Goal: Find specific page/section: Find specific page/section

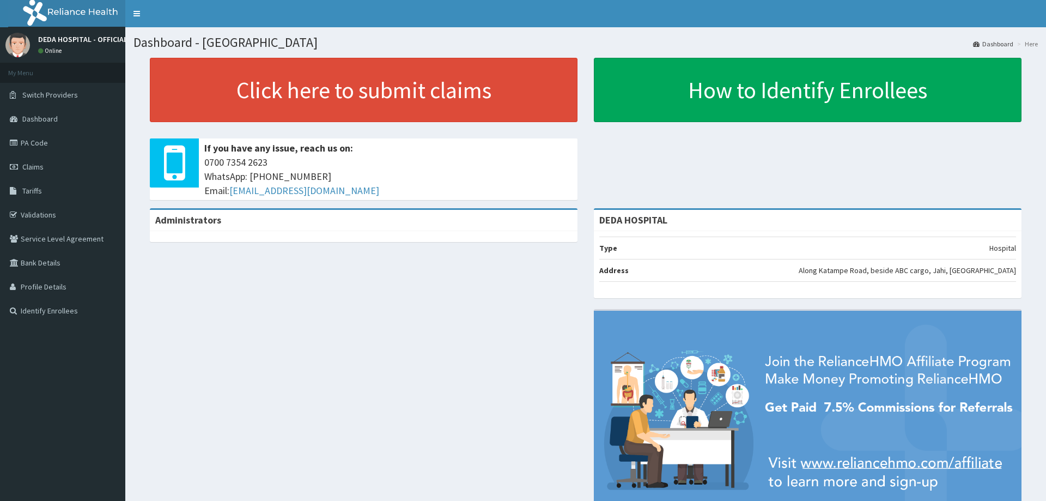
click at [55, 146] on link "PA Code" at bounding box center [62, 143] width 125 height 24
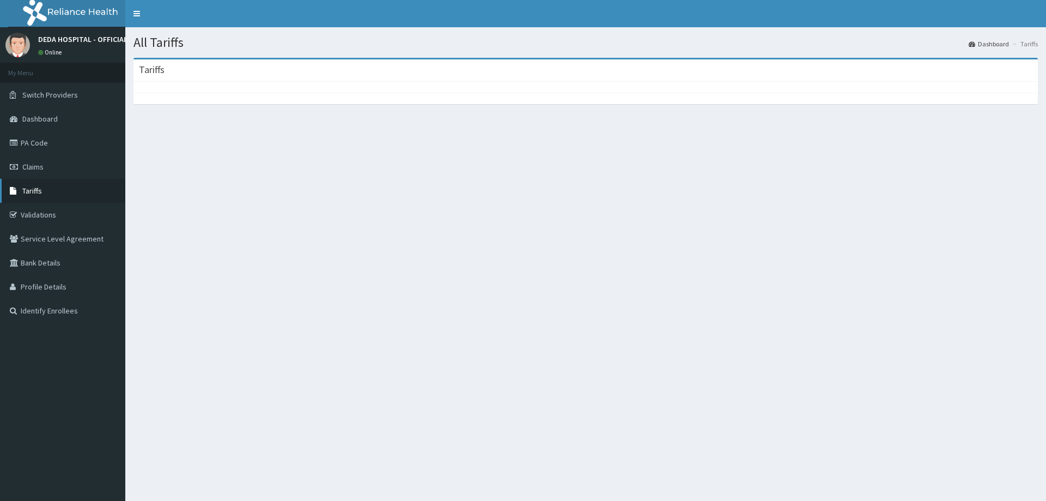
click at [50, 196] on link "Tariffs" at bounding box center [62, 191] width 125 height 24
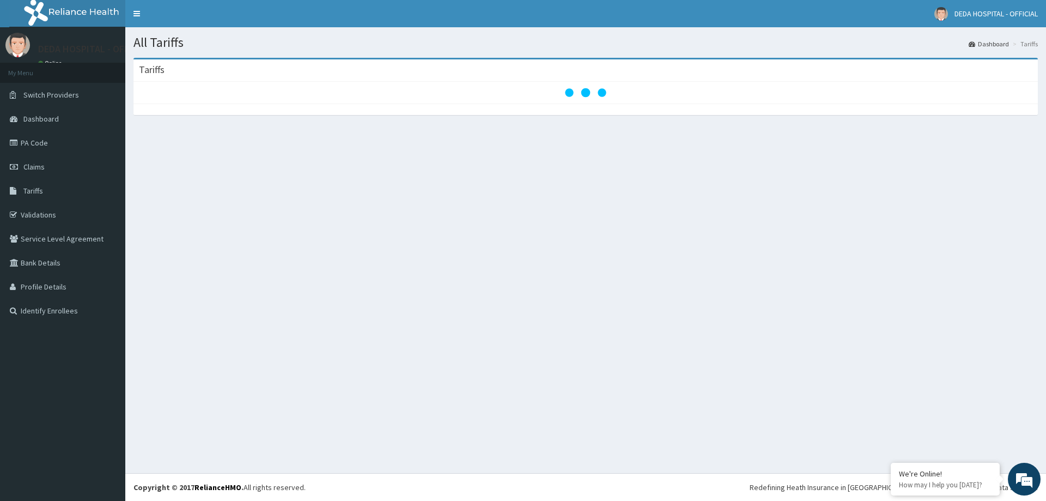
click at [402, 129] on section "Tariffs" at bounding box center [585, 118] width 921 height 136
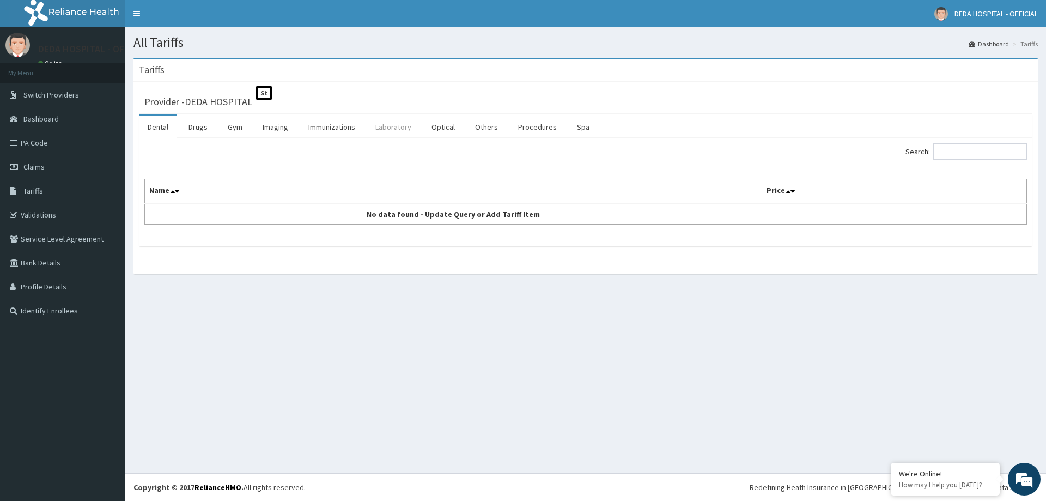
click at [386, 127] on link "Laboratory" at bounding box center [393, 127] width 53 height 23
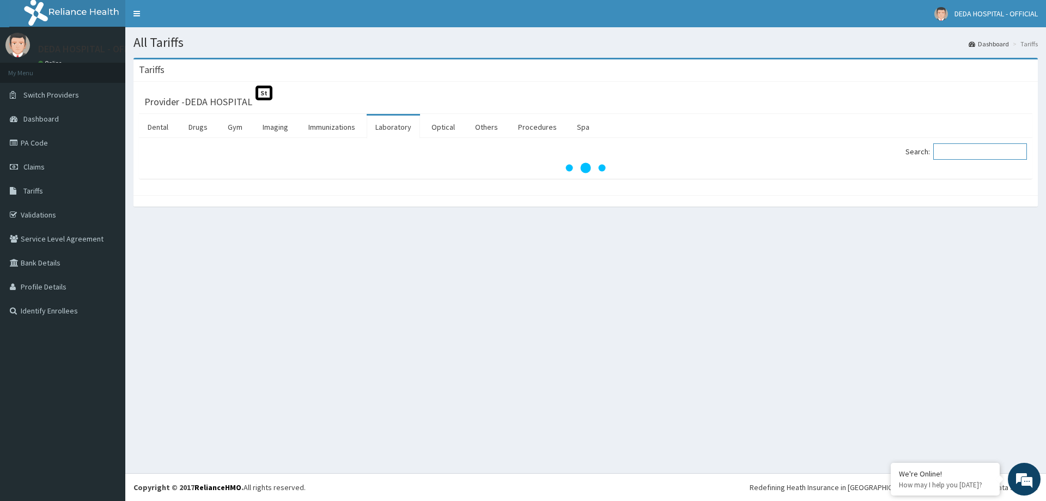
click at [947, 153] on input "Search:" at bounding box center [981, 151] width 94 height 16
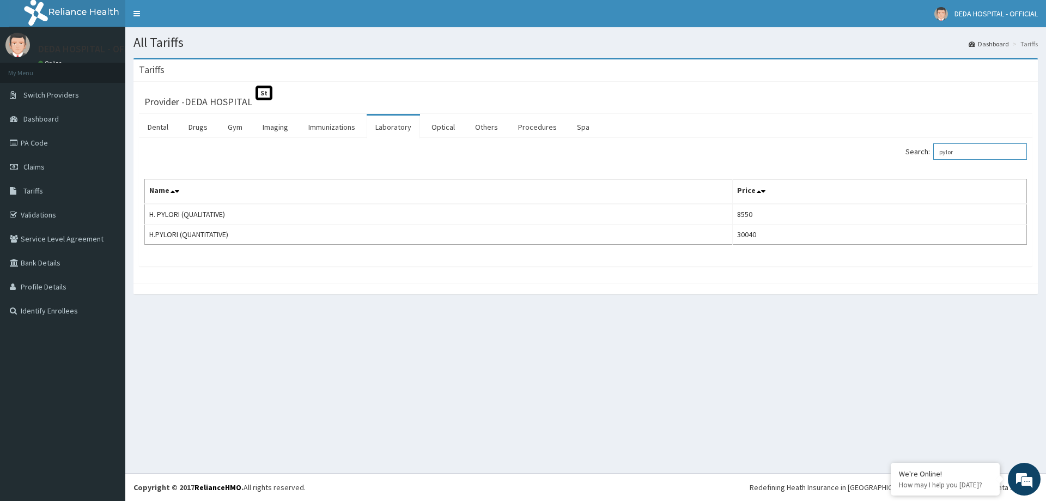
type input "pylor"
click at [49, 143] on link "PA Code" at bounding box center [62, 143] width 125 height 24
